Goal: Find specific page/section

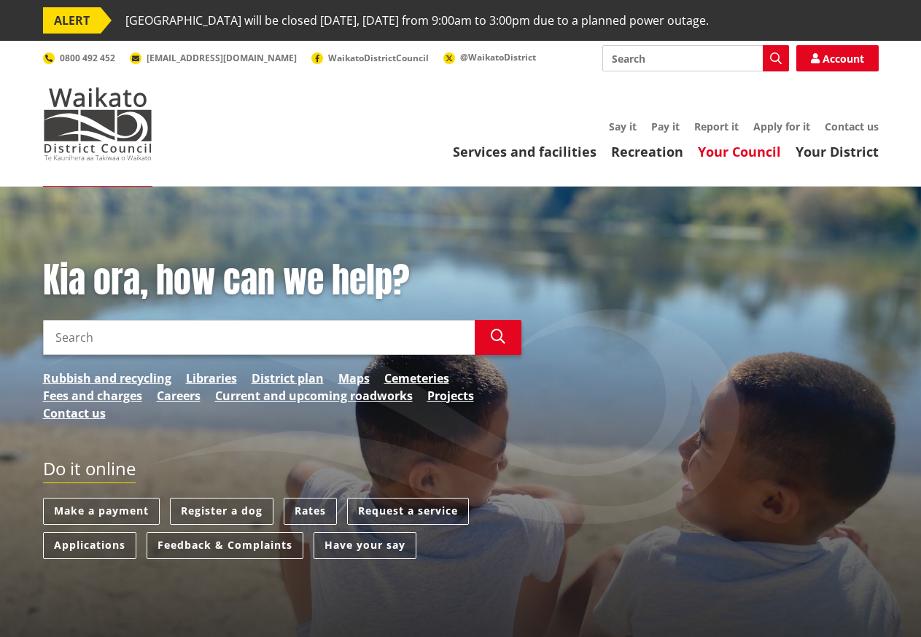
click at [749, 153] on link "Your Council" at bounding box center [739, 152] width 83 height 18
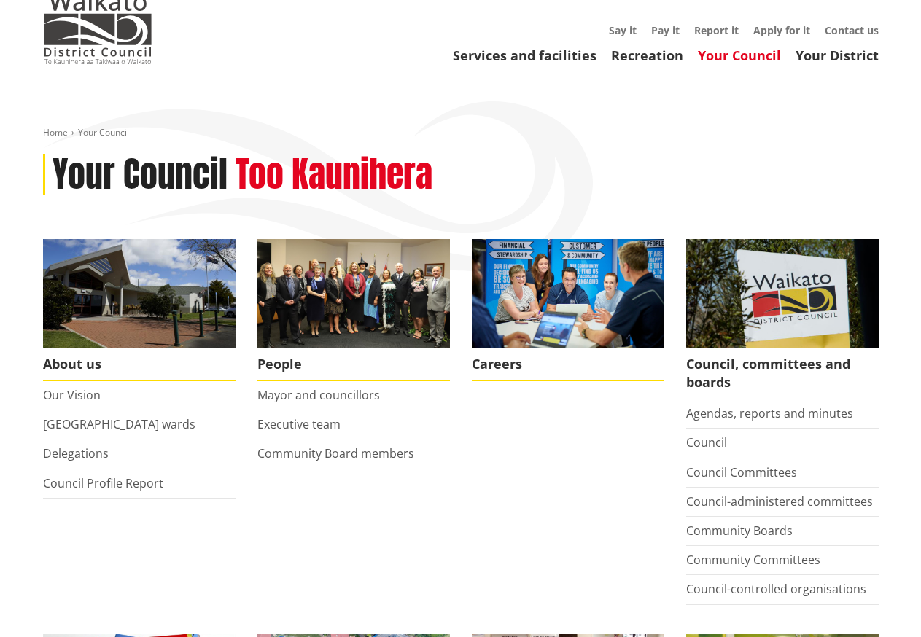
scroll to position [99, 0]
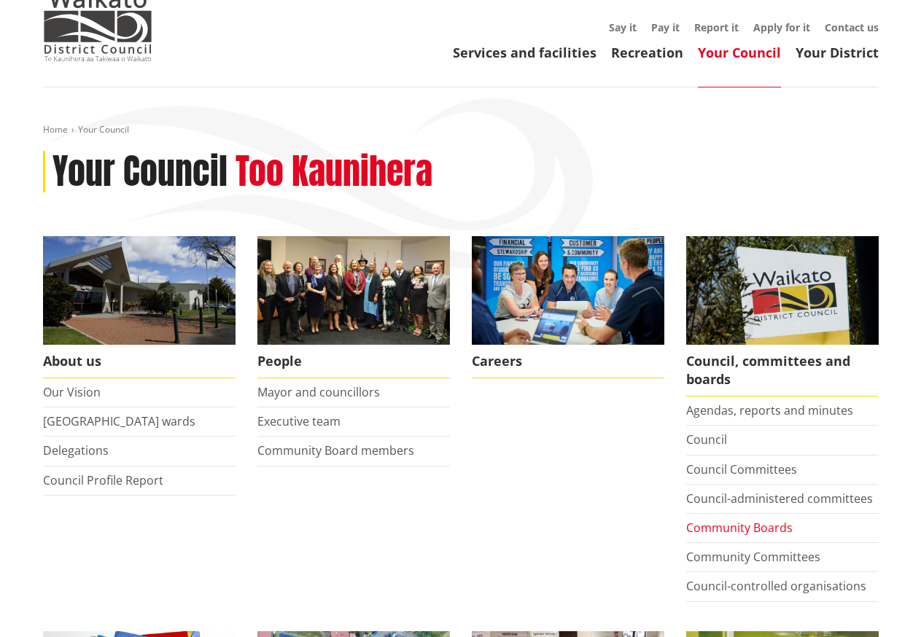
click at [772, 532] on link "Community Boards" at bounding box center [739, 528] width 106 height 16
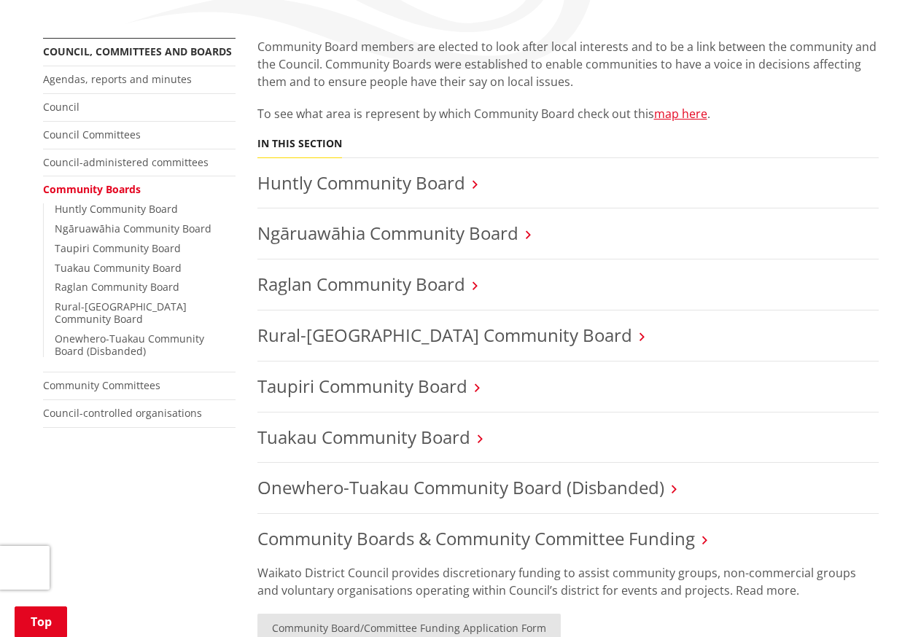
scroll to position [298, 0]
click at [408, 292] on link "Raglan Community Board" at bounding box center [361, 284] width 208 height 24
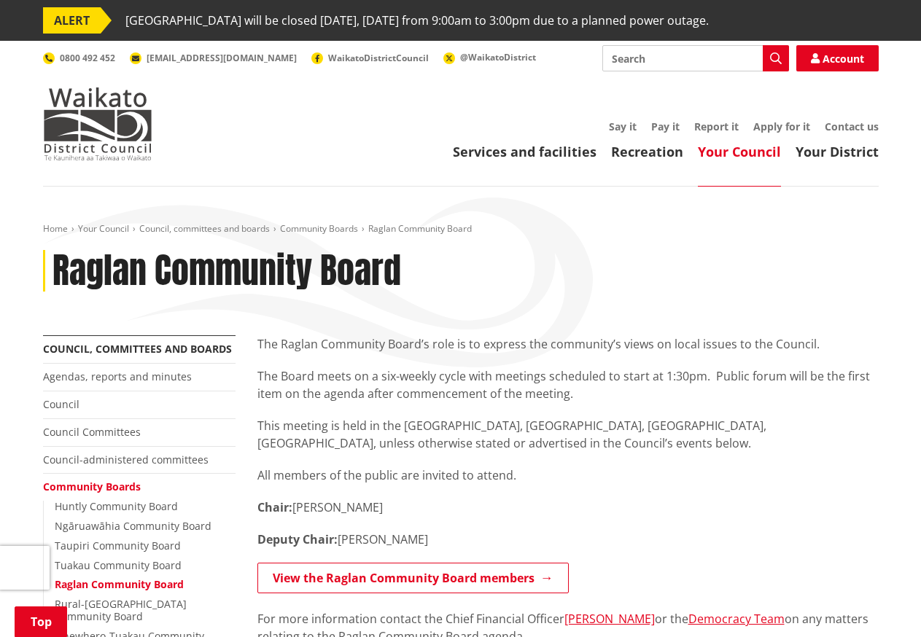
scroll to position [298, 0]
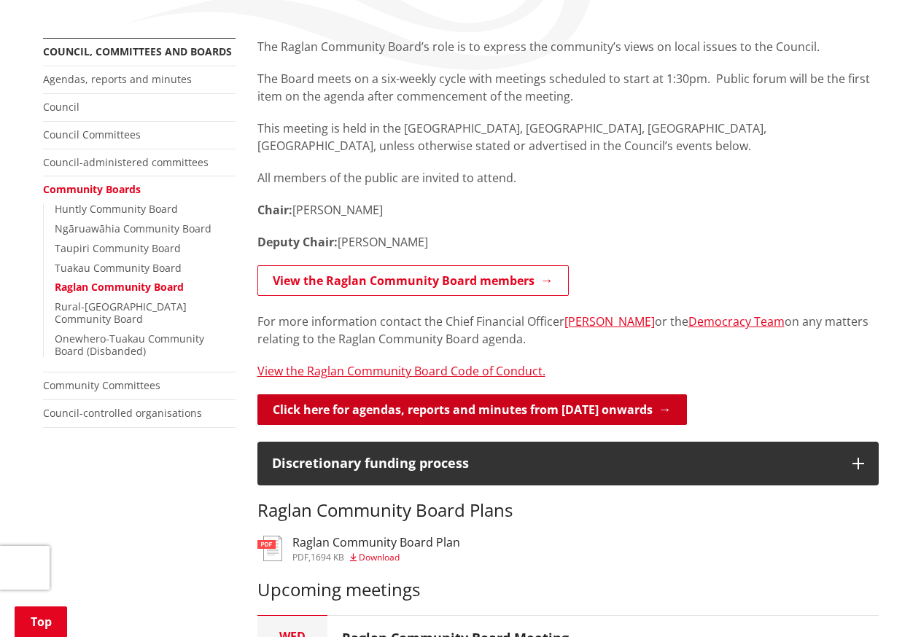
click at [472, 406] on link "Click here for agendas, reports and minutes from May 2024 onwards" at bounding box center [472, 410] width 430 height 31
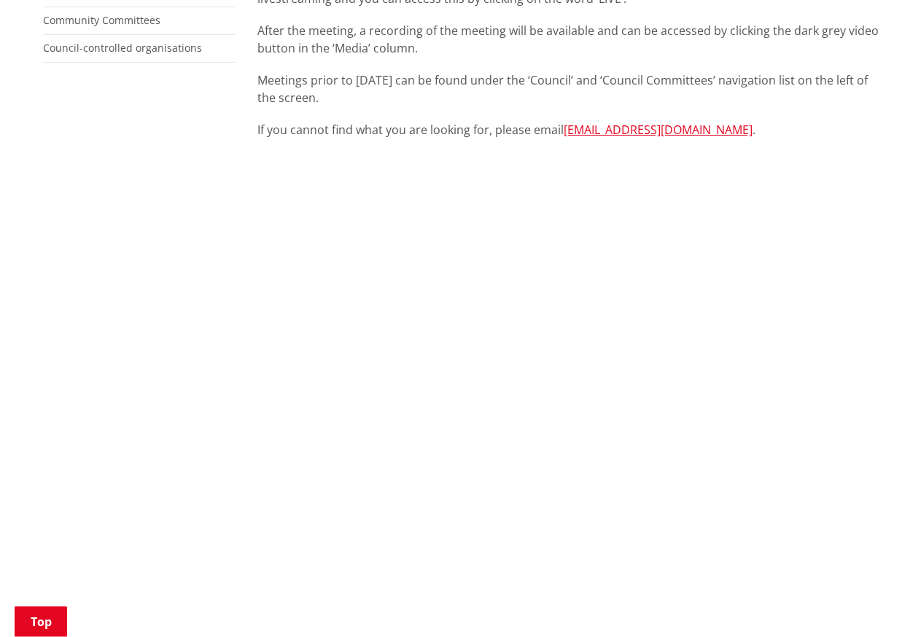
scroll to position [496, 0]
